Goal: Information Seeking & Learning: Learn about a topic

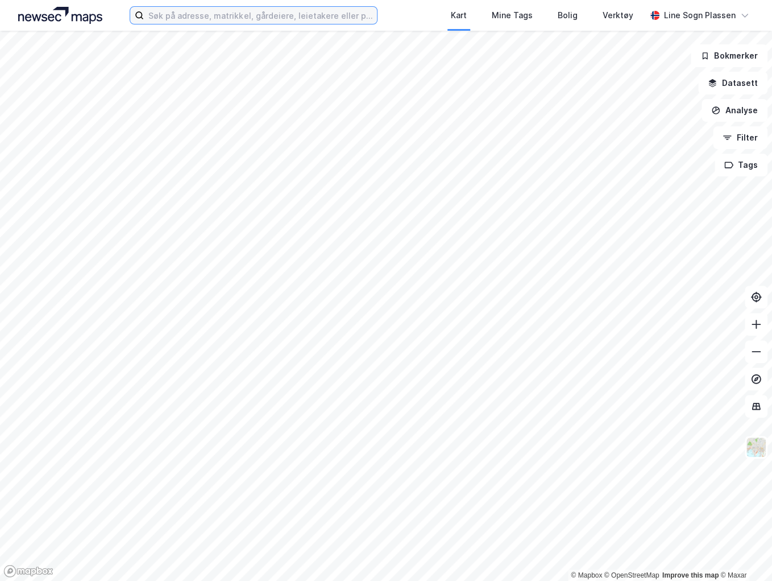
click at [174, 8] on input at bounding box center [260, 15] width 233 height 17
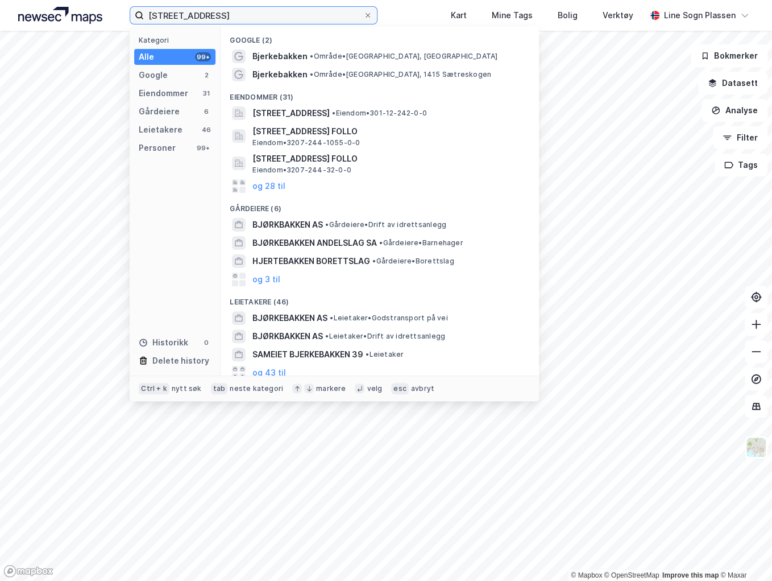
type input "[STREET_ADDRESS]"
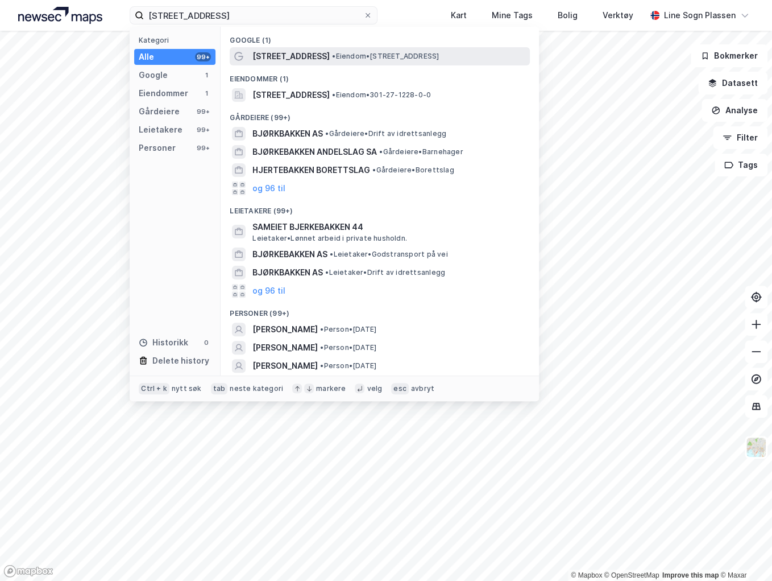
click at [337, 56] on span "• Eiendom • [STREET_ADDRESS]" at bounding box center [385, 56] width 107 height 9
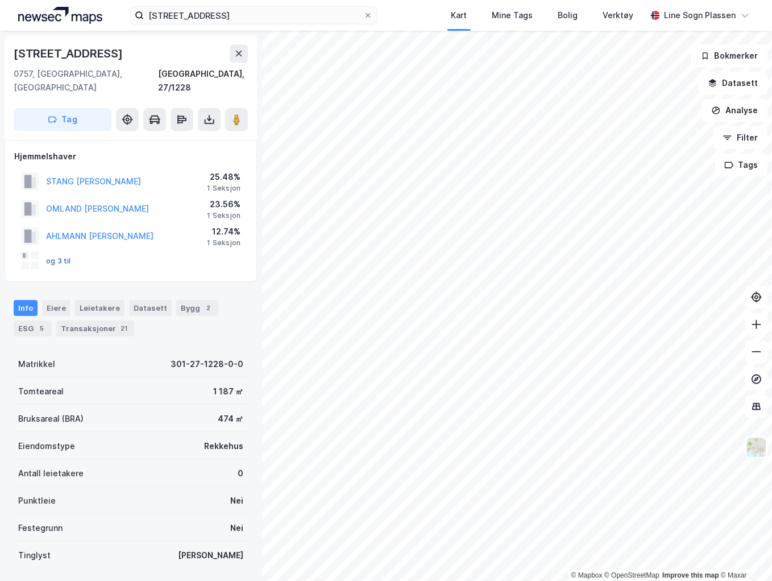
click at [0, 0] on button "og 3 til" at bounding box center [0, 0] width 0 height 0
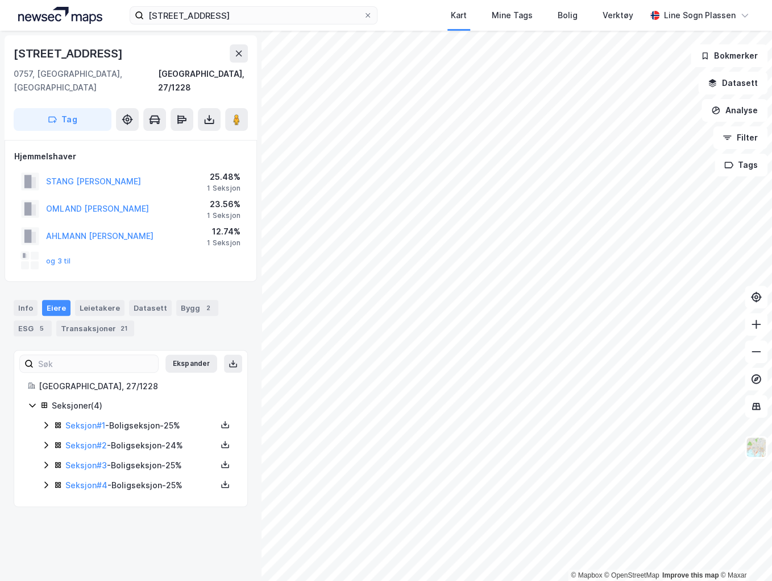
click at [45, 420] on icon at bounding box center [46, 424] width 9 height 9
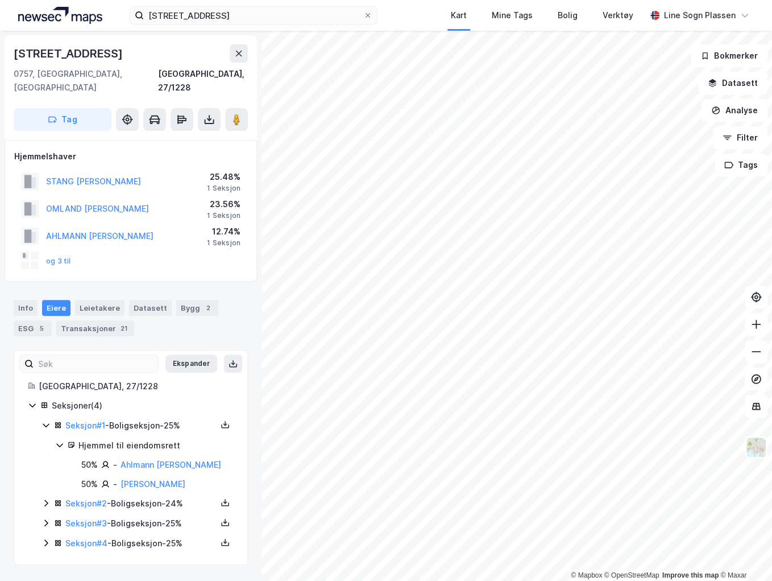
click at [45, 420] on icon at bounding box center [46, 424] width 9 height 9
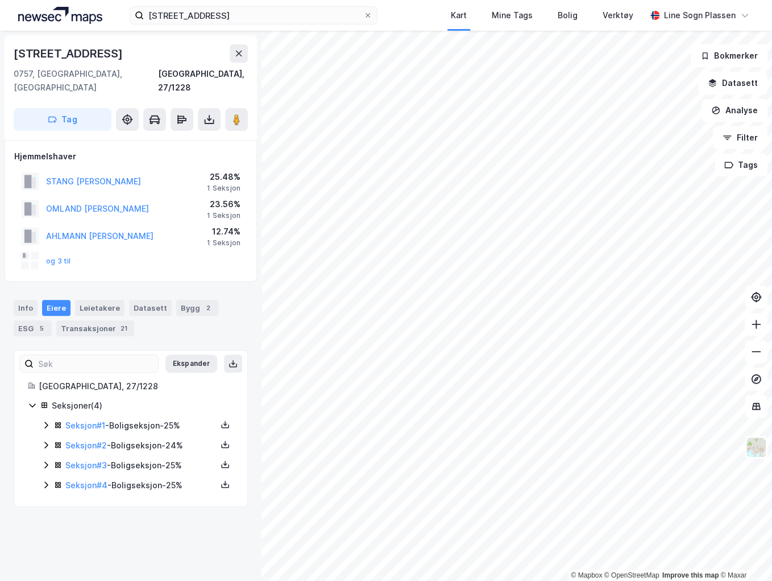
click at [45, 440] on icon at bounding box center [46, 444] width 9 height 9
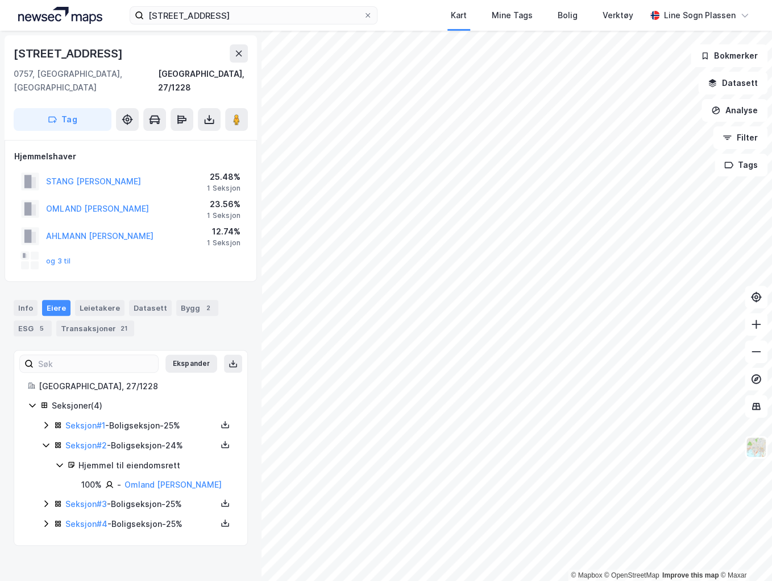
click at [44, 444] on icon at bounding box center [46, 446] width 6 height 4
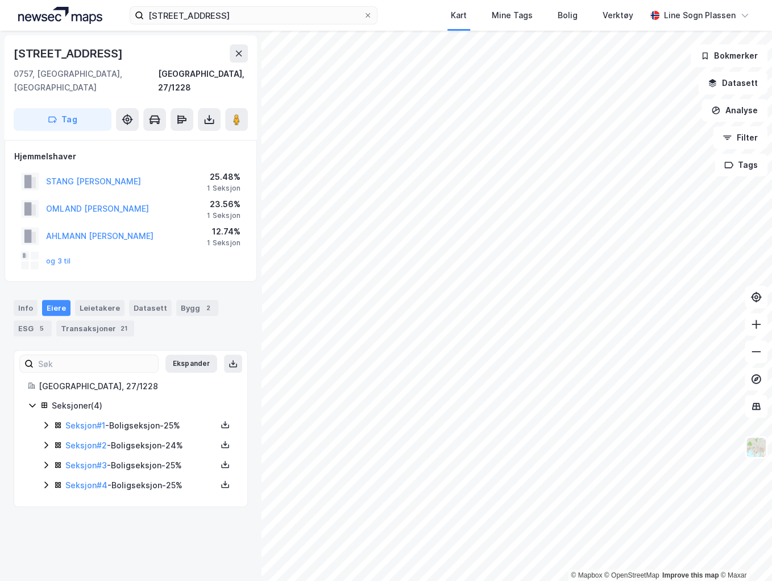
click at [261, 498] on div "© Mapbox © OpenStreetMap Improve this map © [PERSON_NAME][STREET_ADDRESS], Oslo…" at bounding box center [386, 306] width 772 height 550
